Goal: Task Accomplishment & Management: Manage account settings

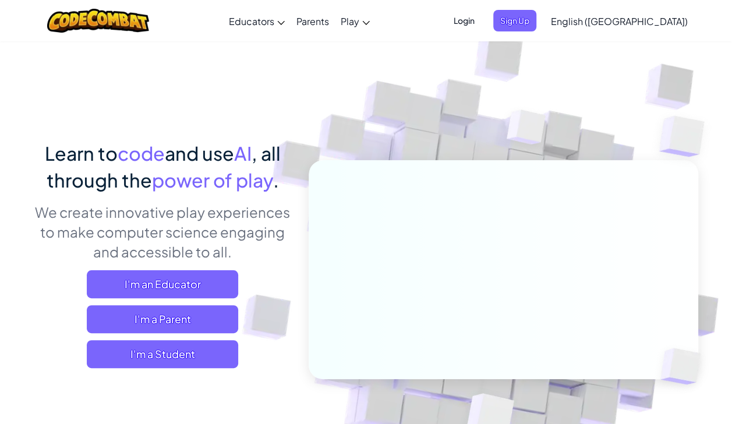
click at [621, 7] on link "English ([GEOGRAPHIC_DATA])" at bounding box center [619, 20] width 149 height 31
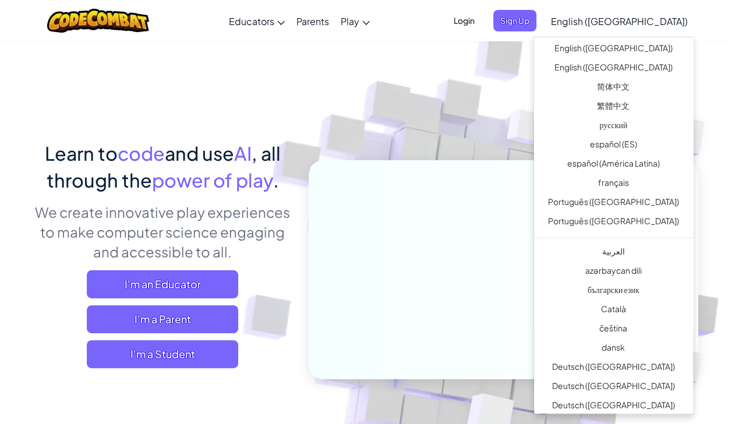
click at [482, 27] on span "Login" at bounding box center [464, 21] width 35 height 22
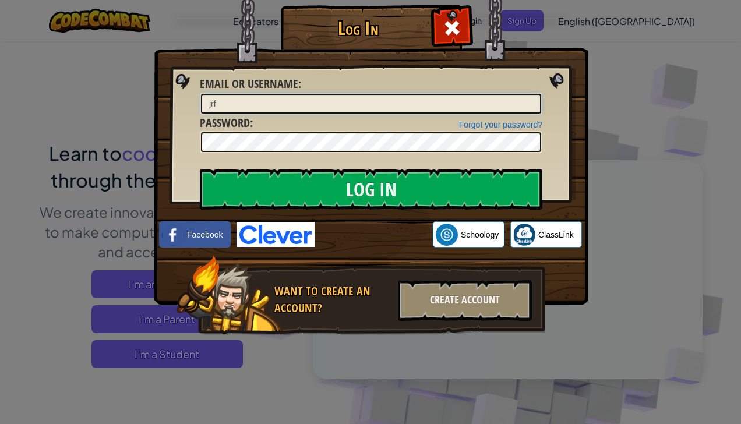
type input "jrf"
click at [451, 23] on span at bounding box center [452, 28] width 19 height 19
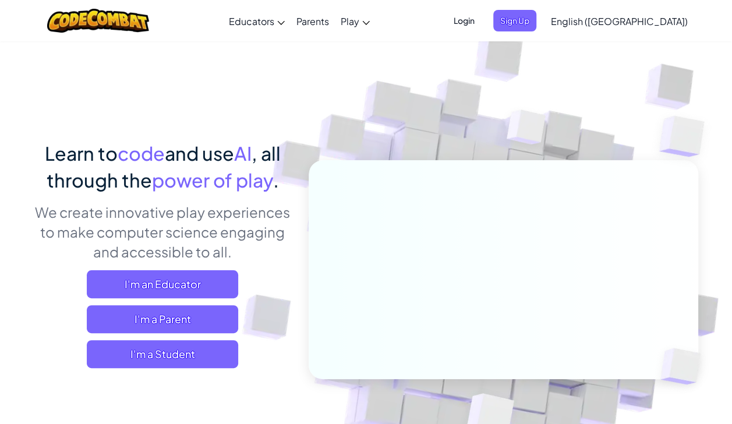
click at [455, 30] on div "Toggle navigation Educators Create Free Account School & District Solutions Tea…" at bounding box center [366, 20] width 738 height 41
click at [482, 19] on span "Login" at bounding box center [464, 21] width 35 height 22
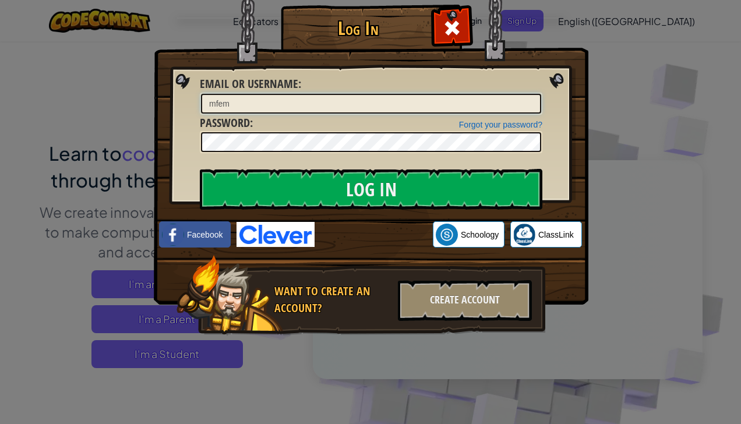
type input "mfemf"
click at [439, 28] on div at bounding box center [451, 26] width 37 height 37
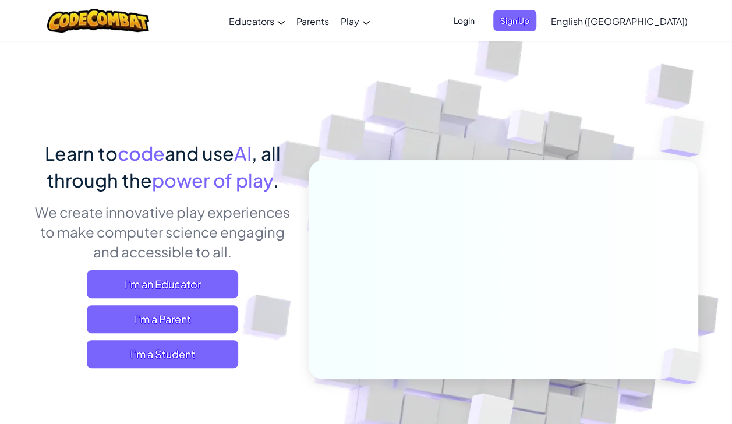
click at [482, 12] on span "Login" at bounding box center [464, 21] width 35 height 22
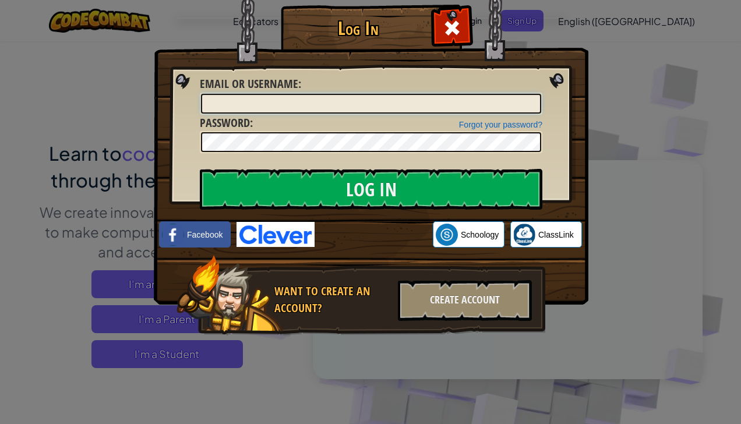
click at [320, 94] on input "Email or Username :" at bounding box center [371, 104] width 340 height 20
type input "n"
type input "[DEMOGRAPHIC_DATA]"
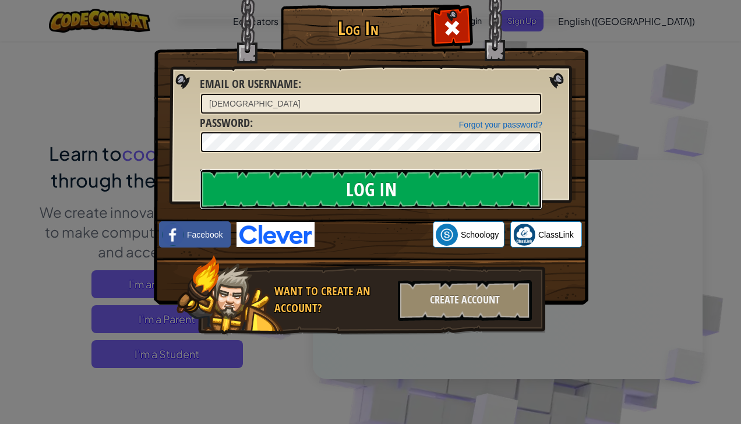
click at [361, 202] on input "Log In" at bounding box center [371, 189] width 342 height 41
